Goal: Task Accomplishment & Management: Complete application form

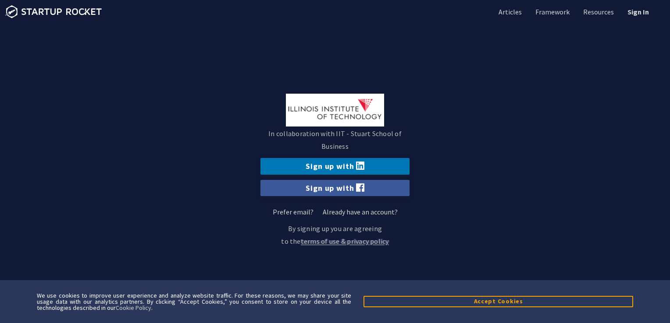
click at [344, 121] on img at bounding box center [335, 110] width 98 height 33
click at [301, 212] on link "Prefer email?" at bounding box center [293, 212] width 41 height 9
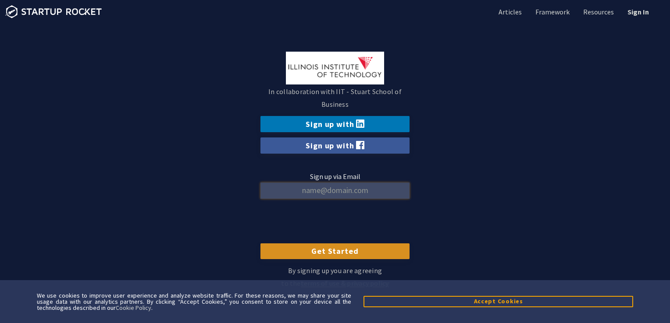
click at [319, 193] on input "Sign up via Email" at bounding box center [334, 191] width 149 height 16
type input "dthuguda@hawk.illinoistech.edu"
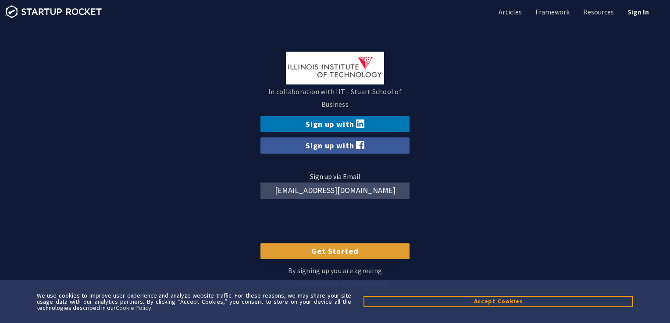
click at [326, 258] on input "Get Started" at bounding box center [334, 252] width 149 height 16
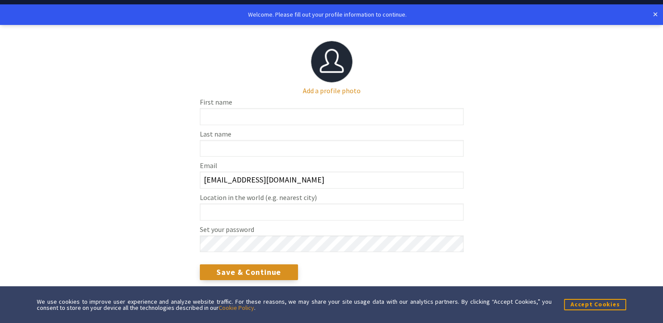
scroll to position [31, 0]
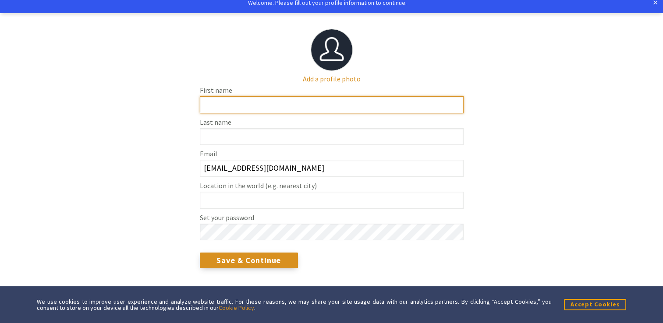
click at [281, 109] on input "First name" at bounding box center [332, 104] width 264 height 17
type input "DEEPTHI"
type input "THUGUDA"
type input "Chicago"
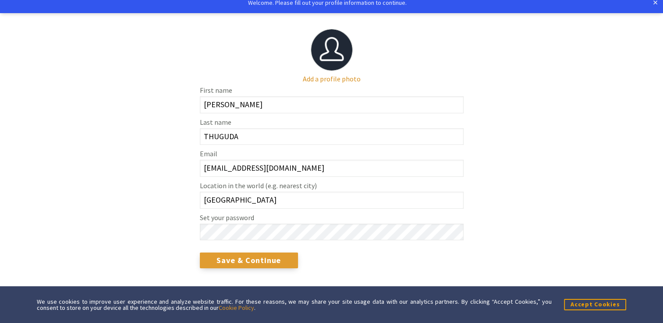
click at [238, 262] on input "Save & Continue" at bounding box center [249, 261] width 99 height 16
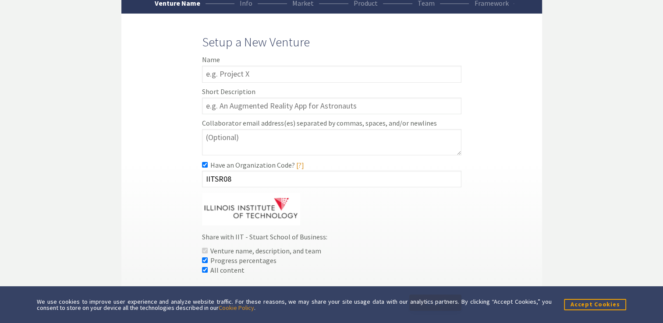
scroll to position [75, 0]
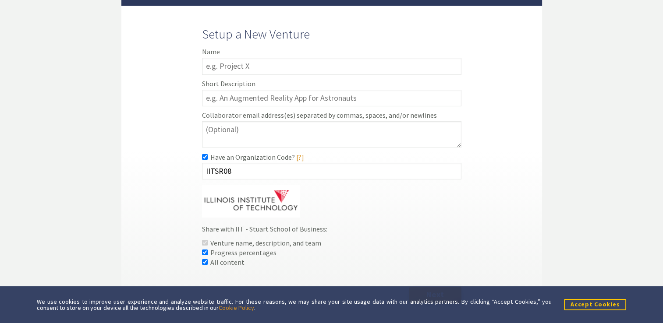
click at [592, 299] on button "Accept Cookies" at bounding box center [595, 304] width 62 height 11
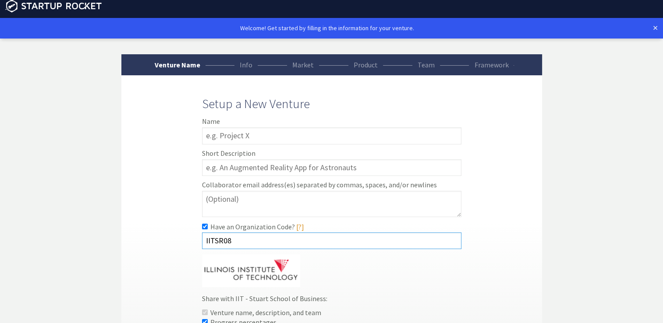
scroll to position [0, 0]
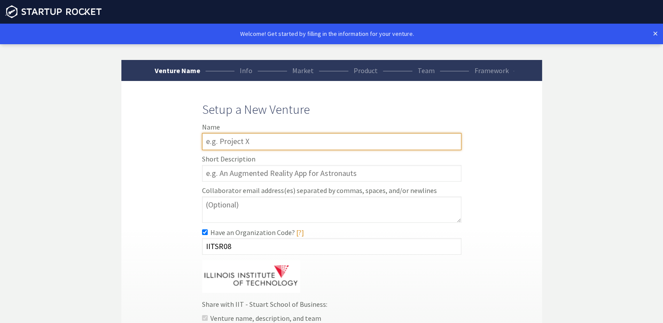
click at [249, 135] on input "text" at bounding box center [331, 141] width 259 height 17
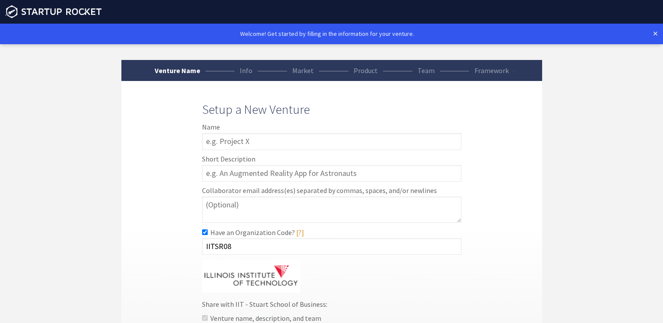
click at [151, 183] on div "Venture Name Info Market Product Team Framework Setup a New Venture Name Short …" at bounding box center [331, 227] width 421 height 334
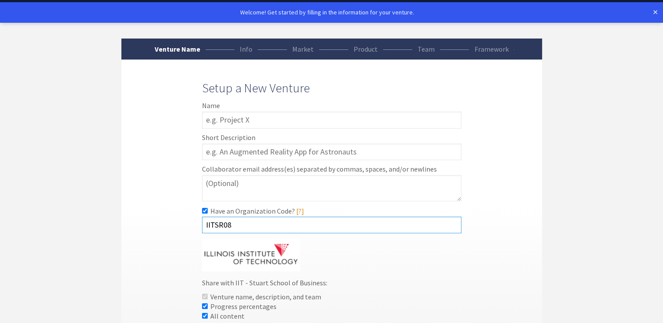
scroll to position [20, 0]
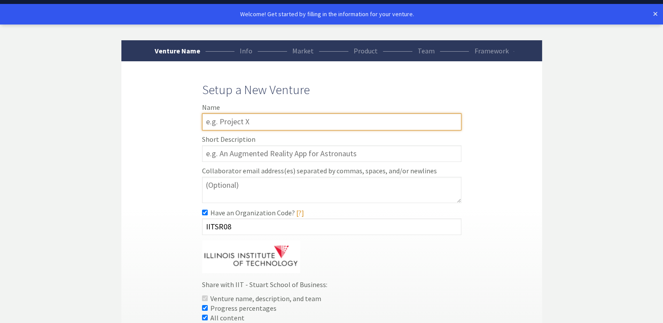
click at [260, 121] on input "text" at bounding box center [331, 122] width 259 height 17
type input "d"
type input "Deepthi"
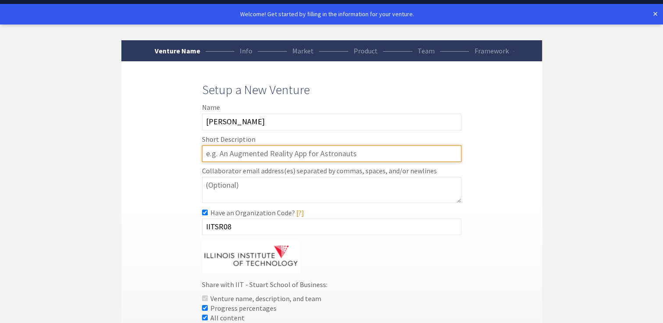
click at [246, 156] on input "text" at bounding box center [331, 154] width 259 height 17
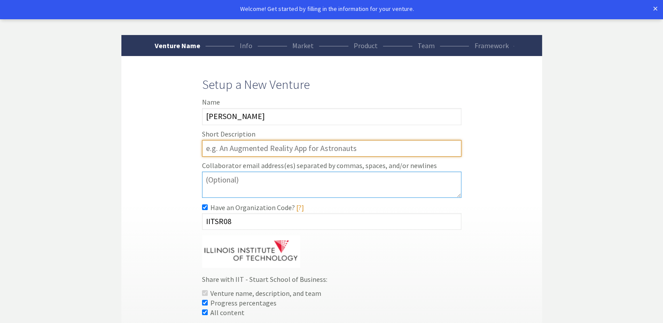
scroll to position [25, 0]
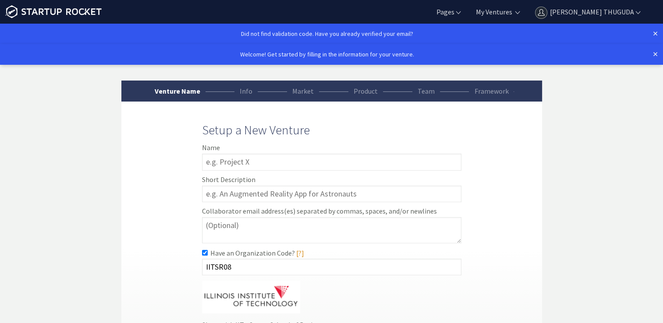
click at [181, 254] on div "Venture Name Info Market Product Team Framework Setup a New Venture Name Short …" at bounding box center [331, 248] width 421 height 334
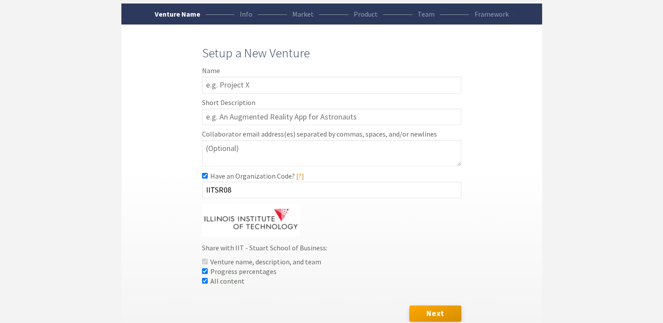
scroll to position [78, 0]
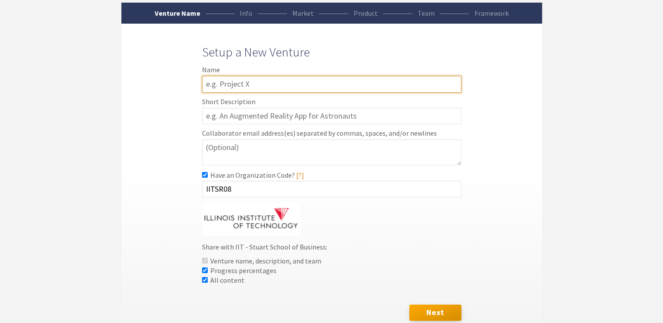
click at [252, 90] on input "text" at bounding box center [331, 84] width 259 height 17
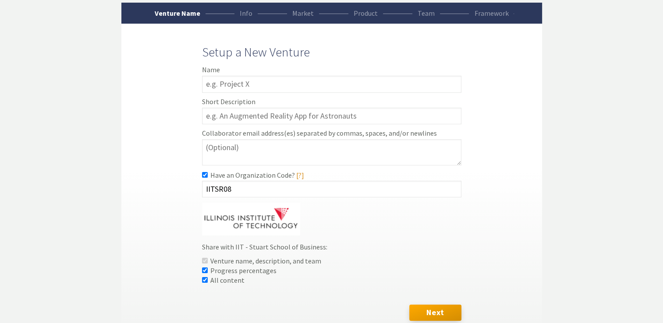
click at [185, 108] on div "Venture Name Info Market Product Team Framework Setup a New Venture Name Short …" at bounding box center [331, 170] width 421 height 334
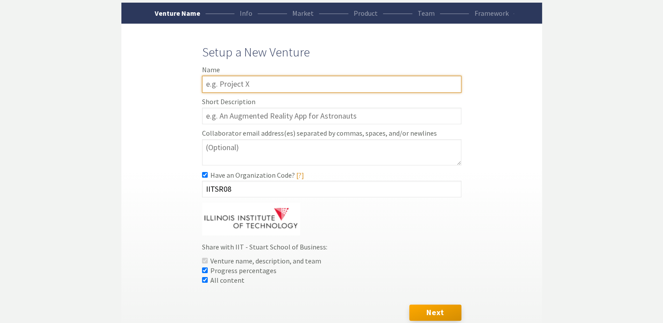
click at [238, 87] on input "text" at bounding box center [331, 84] width 259 height 17
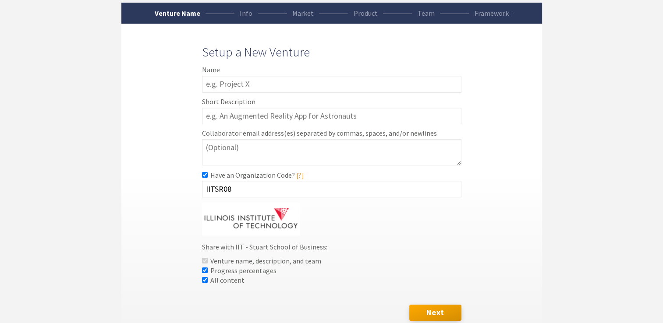
click at [183, 82] on div "Venture Name Info Market Product Team Framework Setup a New Venture Name Short …" at bounding box center [331, 170] width 421 height 334
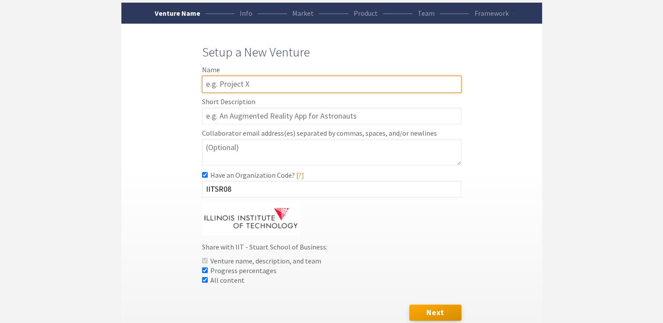
click at [231, 82] on input "text" at bounding box center [331, 84] width 259 height 17
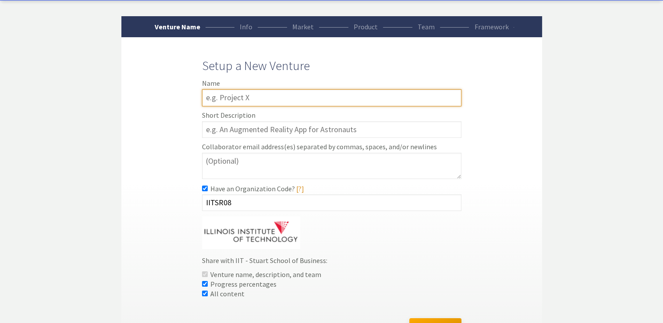
scroll to position [65, 0]
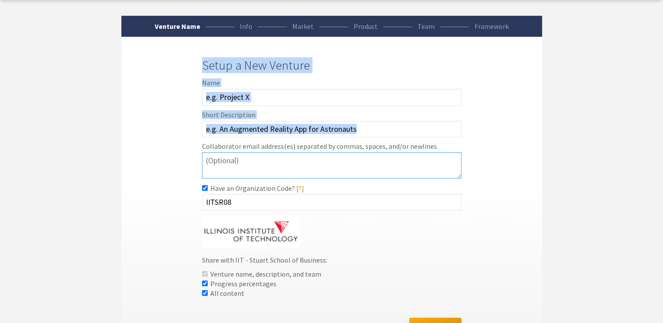
drag, startPoint x: 202, startPoint y: 65, endPoint x: 281, endPoint y: 159, distance: 122.3
click at [281, 159] on form "Setup a New Venture Name Short Description Collaborator email address(es) separ…" at bounding box center [331, 199] width 259 height 282
copy form "Setup a New Venture Name Short Description"
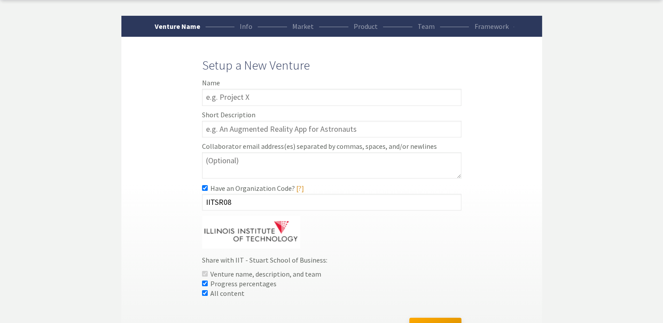
click at [174, 208] on div "Venture Name Info Market Product Team Framework Setup a New Venture Name Short …" at bounding box center [331, 183] width 421 height 334
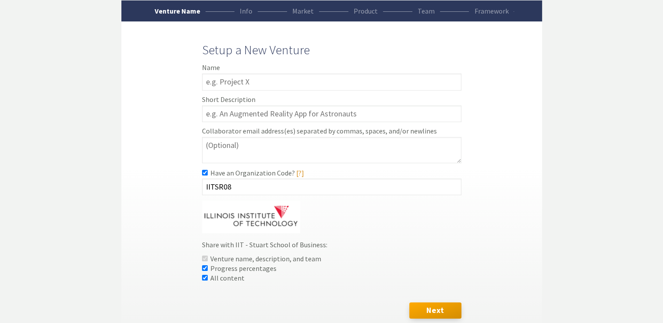
scroll to position [60, 0]
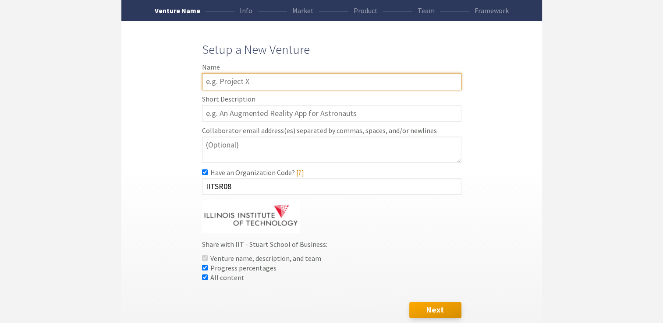
click at [251, 78] on input "text" at bounding box center [331, 81] width 259 height 17
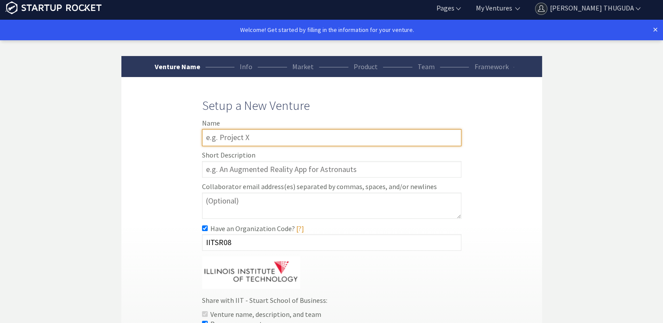
scroll to position [0, 0]
